Goal: Information Seeking & Learning: Learn about a topic

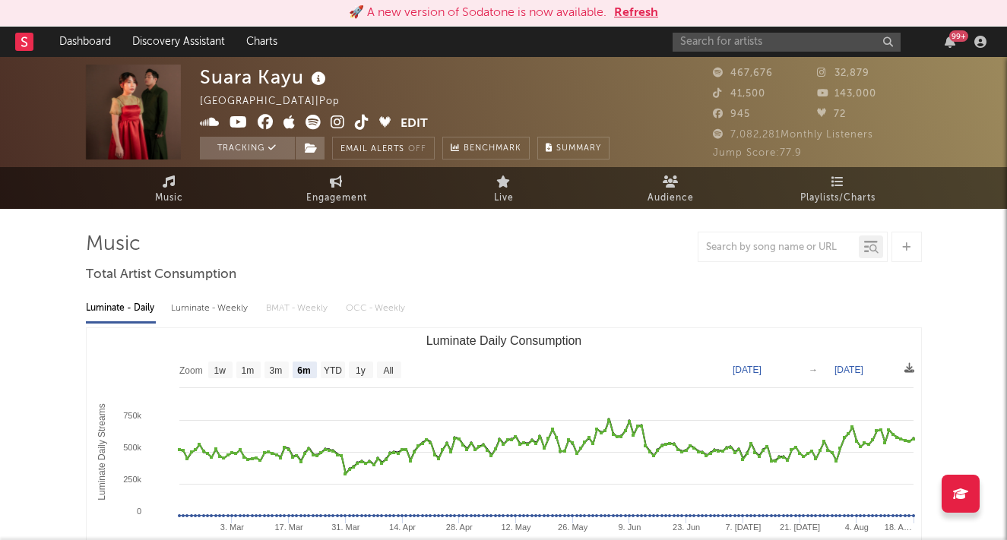
select select "6m"
click at [682, 38] on input "text" at bounding box center [786, 42] width 228 height 19
type input "batas senja"
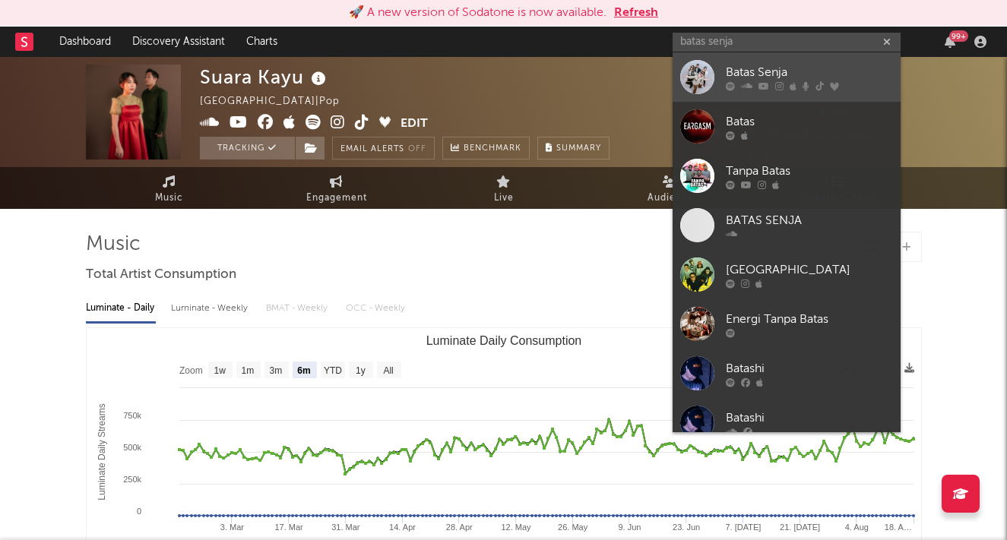
click at [760, 71] on div "Batas Senja" at bounding box center [808, 72] width 167 height 18
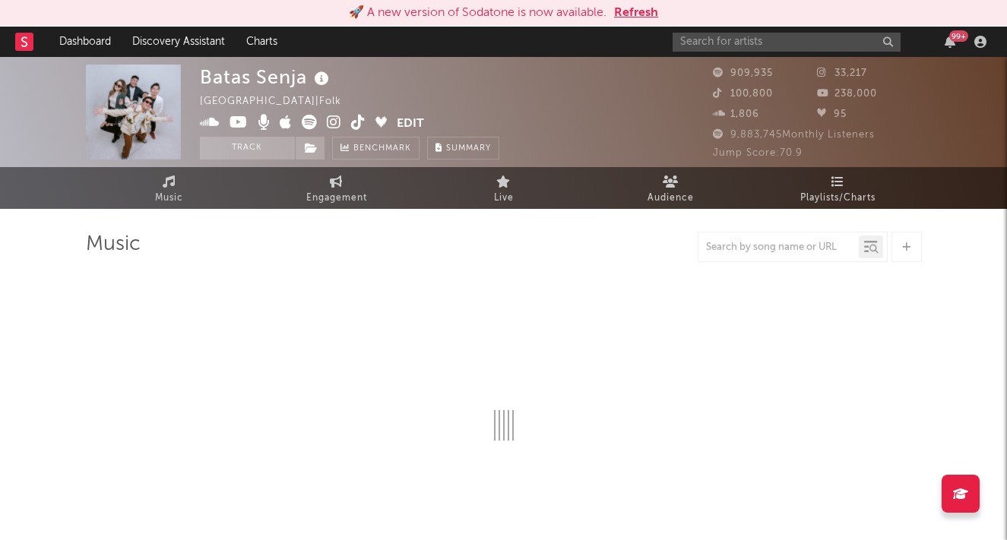
click at [640, 12] on button "Refresh" at bounding box center [636, 13] width 44 height 18
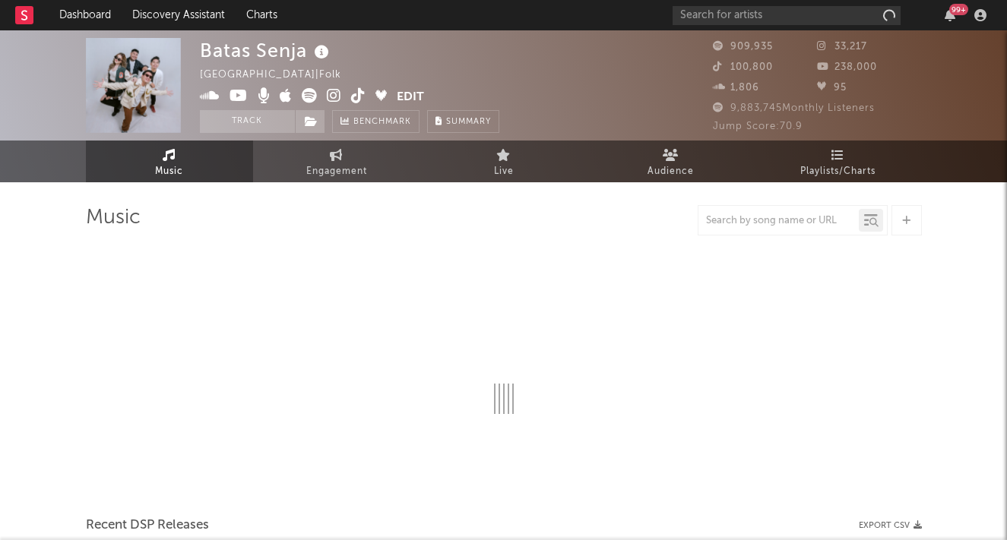
select select "6m"
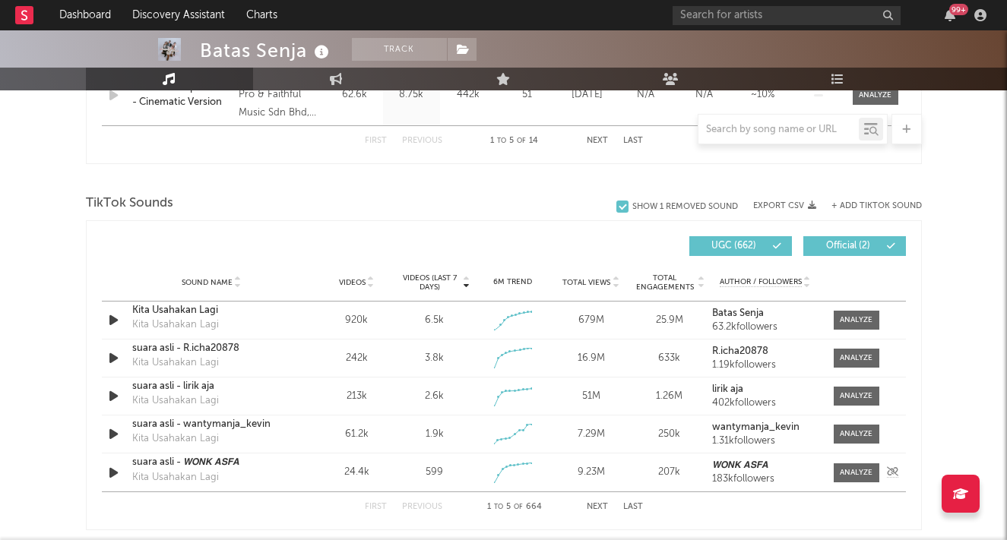
scroll to position [940, 0]
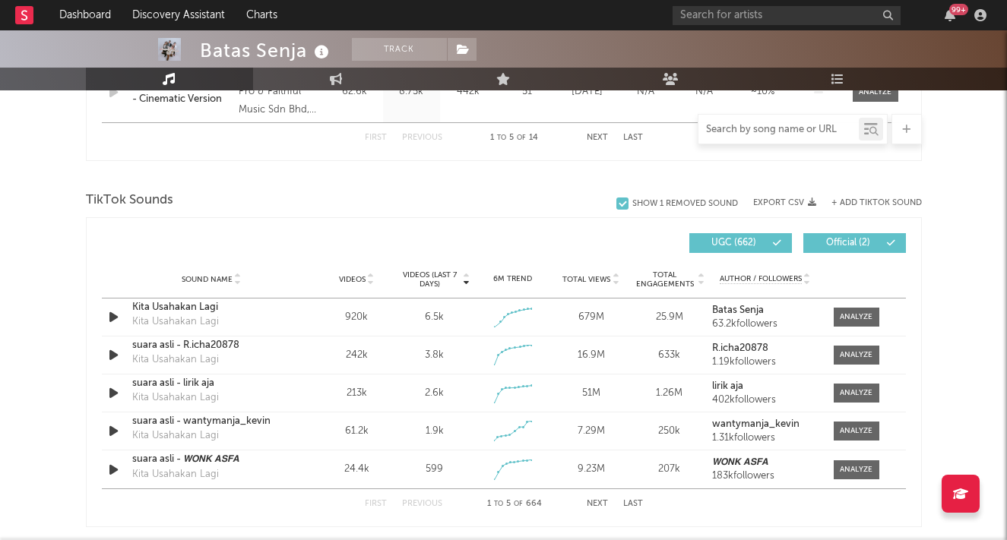
click at [772, 128] on input "text" at bounding box center [778, 130] width 160 height 12
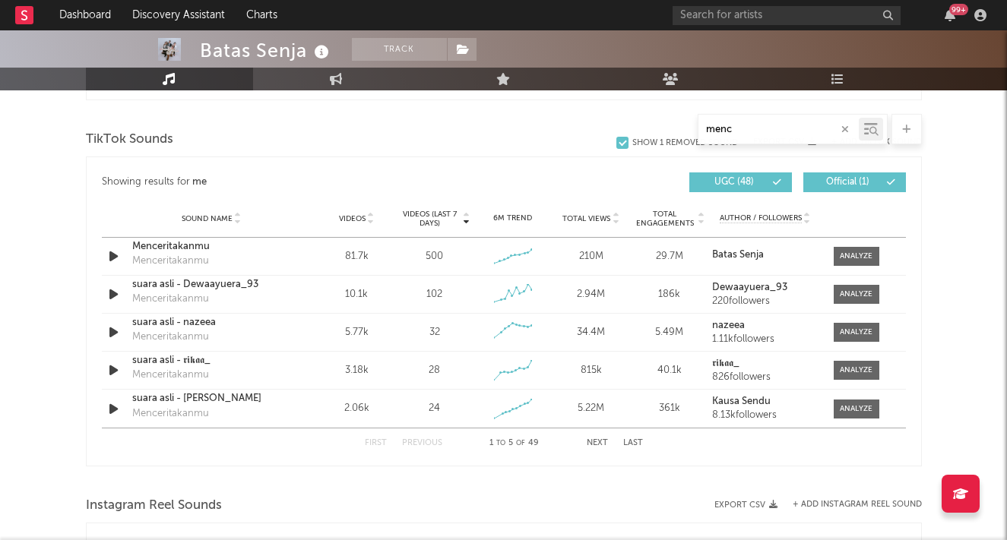
scroll to position [819, 0]
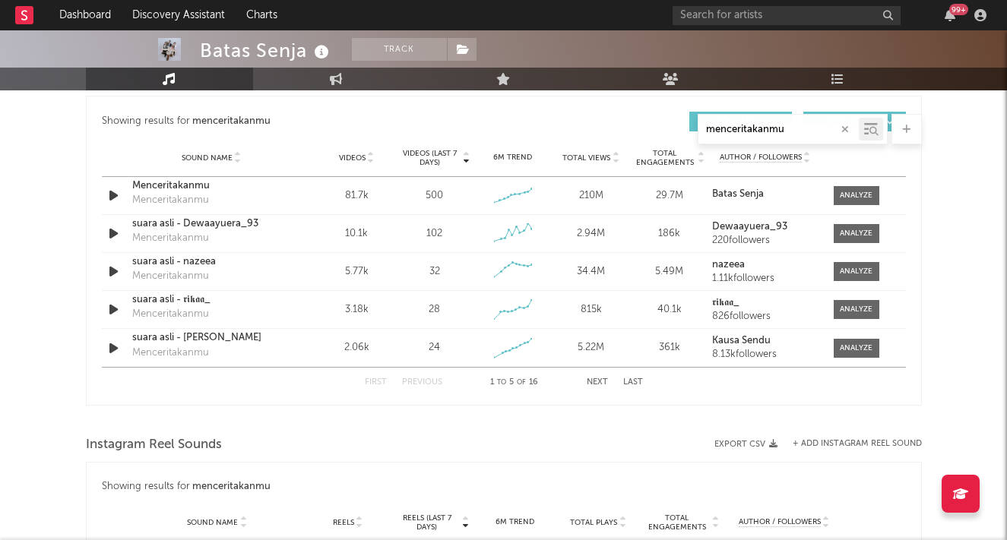
type input "menceritakanmu"
click at [866, 195] on div at bounding box center [855, 195] width 33 height 11
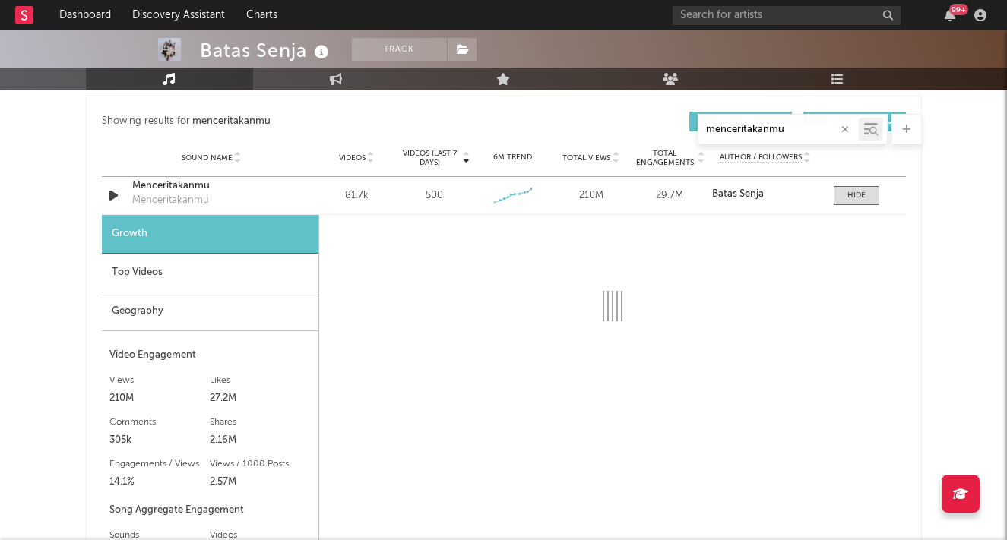
select select "6m"
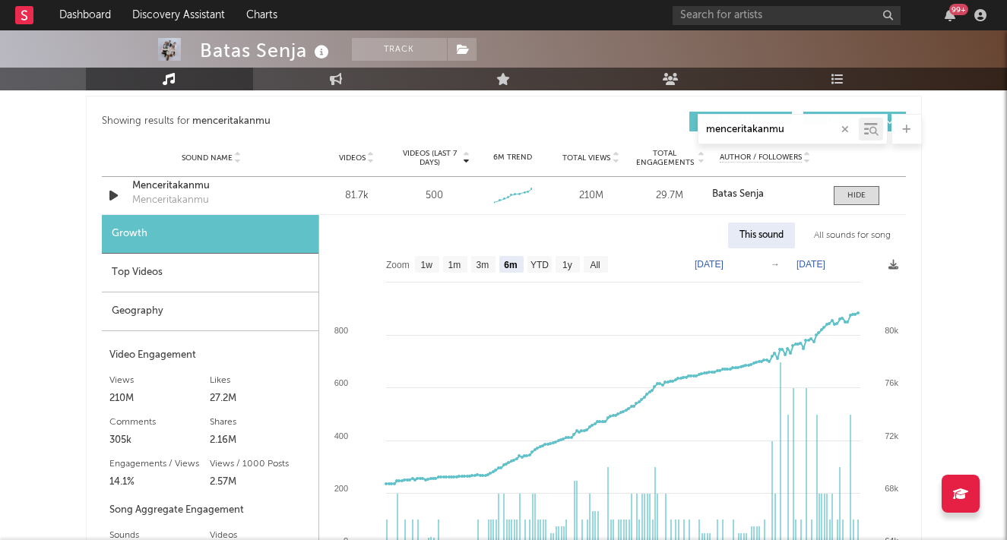
click at [187, 270] on div "Top Videos" at bounding box center [210, 273] width 217 height 39
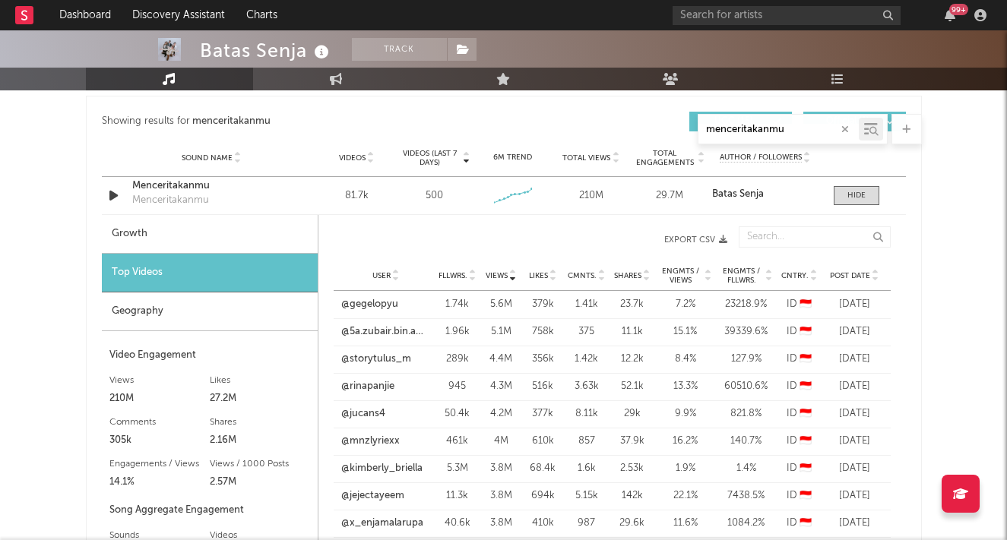
click at [851, 275] on span "Post Date" at bounding box center [850, 275] width 40 height 9
click at [378, 304] on link "@ruang_sad._" at bounding box center [374, 304] width 66 height 15
click at [357, 334] on link "@dhikaa2k" at bounding box center [365, 331] width 49 height 15
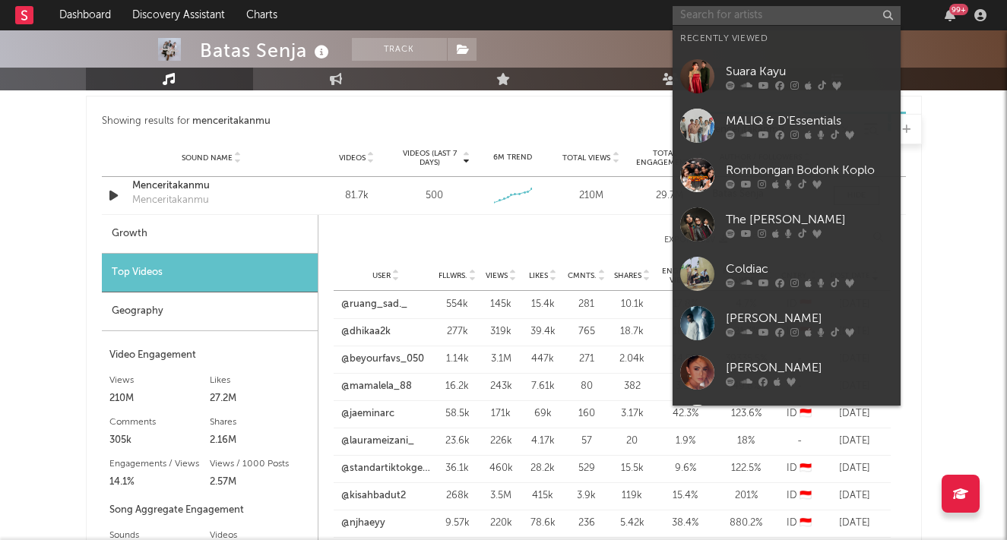
click at [694, 14] on input "text" at bounding box center [786, 15] width 228 height 19
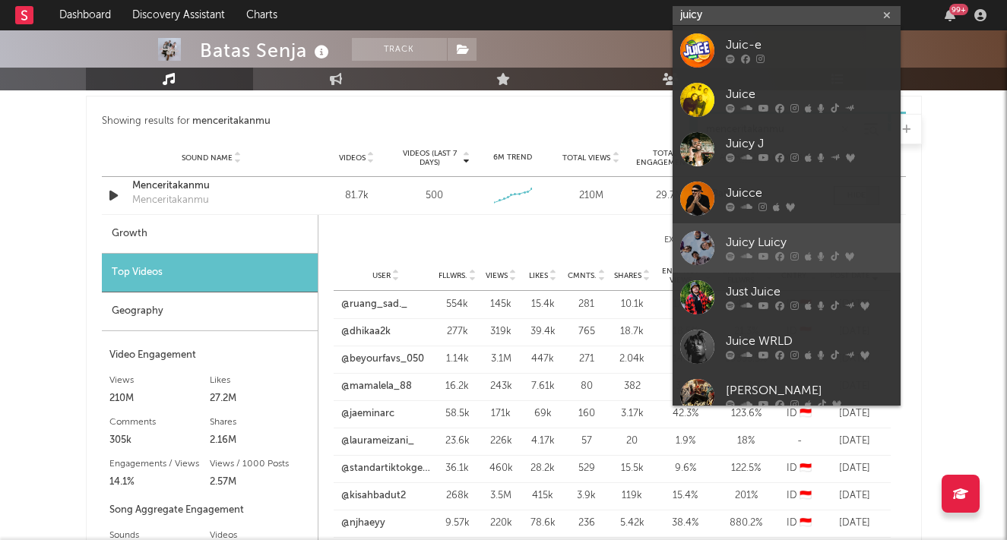
type input "juicy"
click at [748, 239] on div "Juicy Luicy" at bounding box center [808, 243] width 167 height 18
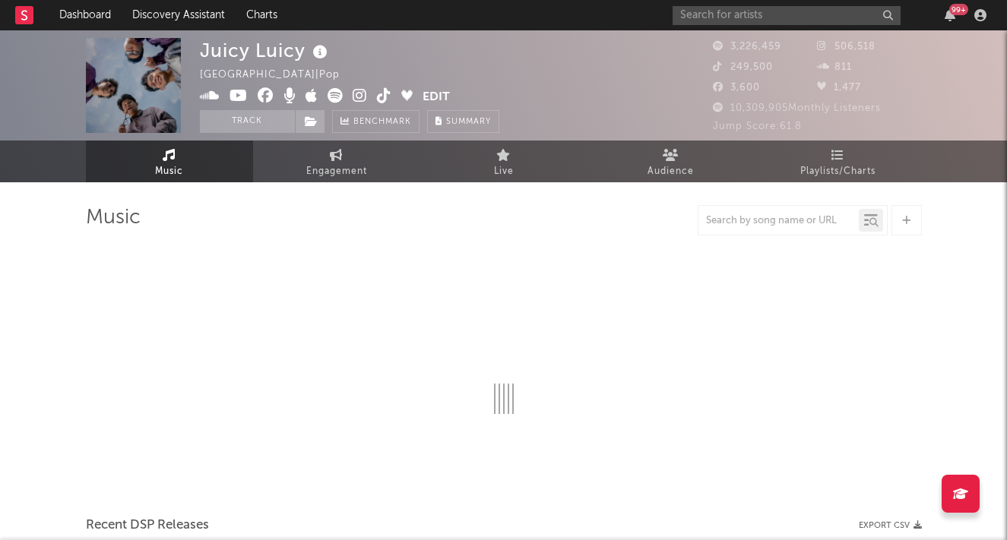
select select "6m"
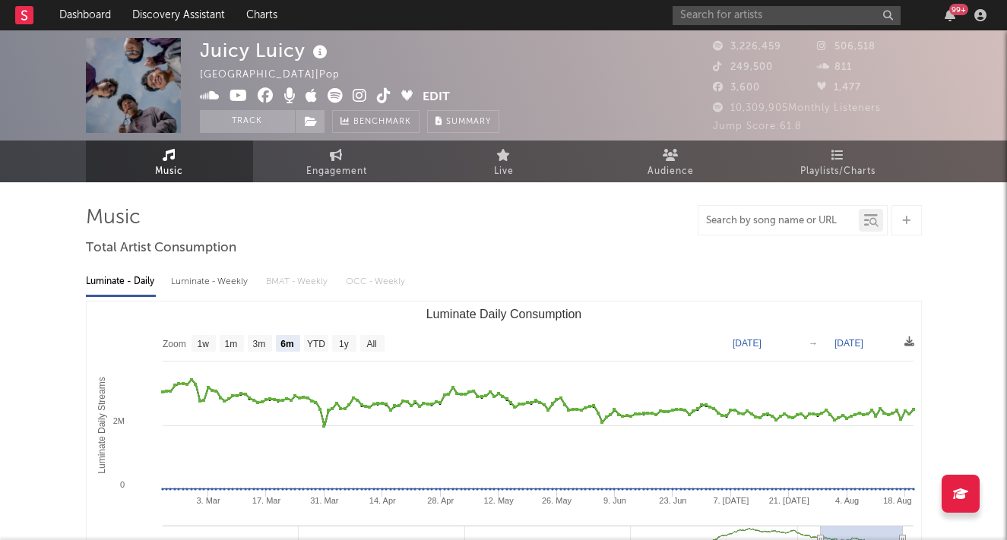
click at [762, 222] on input "text" at bounding box center [778, 221] width 160 height 12
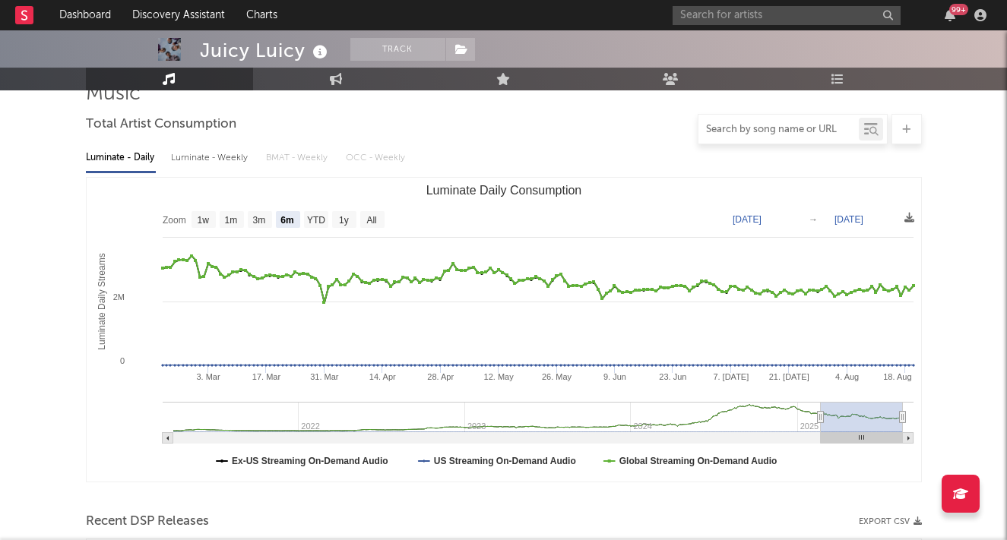
scroll to position [86, 0]
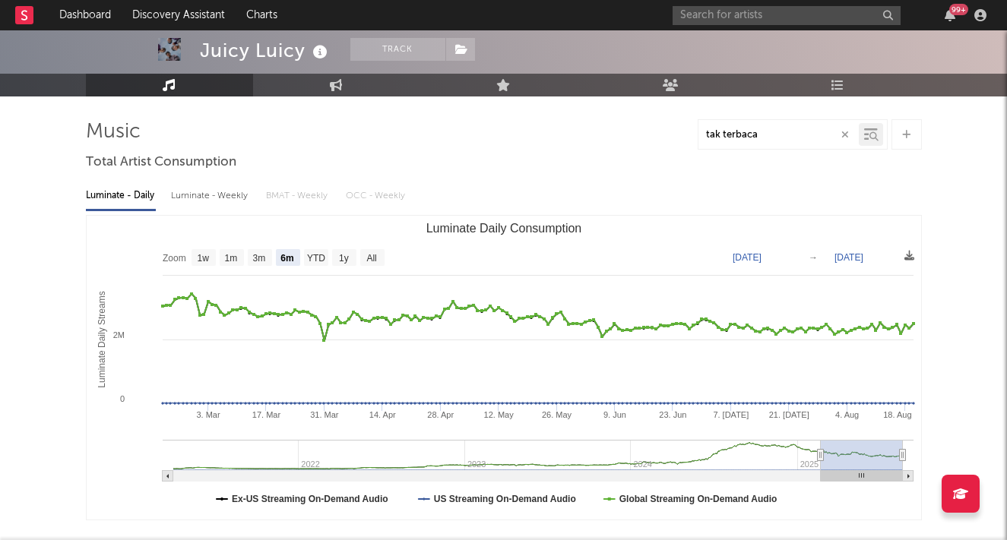
type input "tak terbaca"
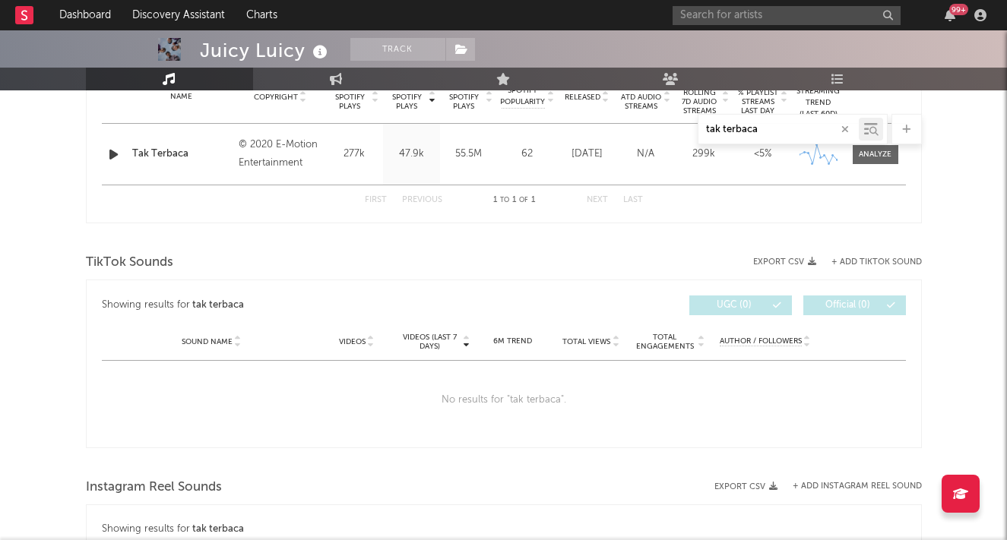
scroll to position [637, 0]
